Goal: Transaction & Acquisition: Purchase product/service

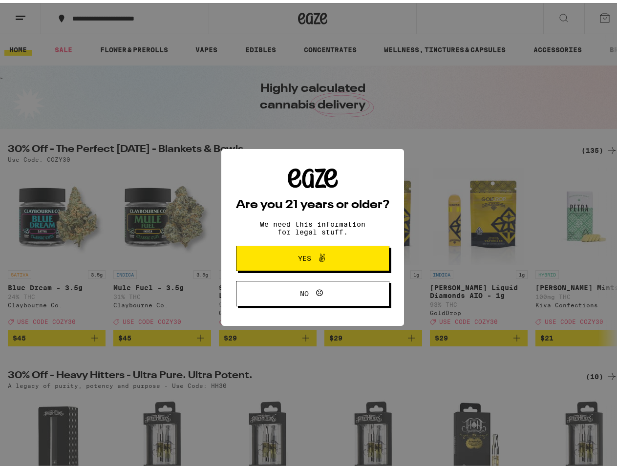
click at [308, 235] on div "Are you 21 years or older? We need this information for legal stuff. Yes No" at bounding box center [312, 235] width 153 height 138
click at [311, 257] on span at bounding box center [319, 255] width 17 height 13
